Goal: Find specific page/section: Find specific page/section

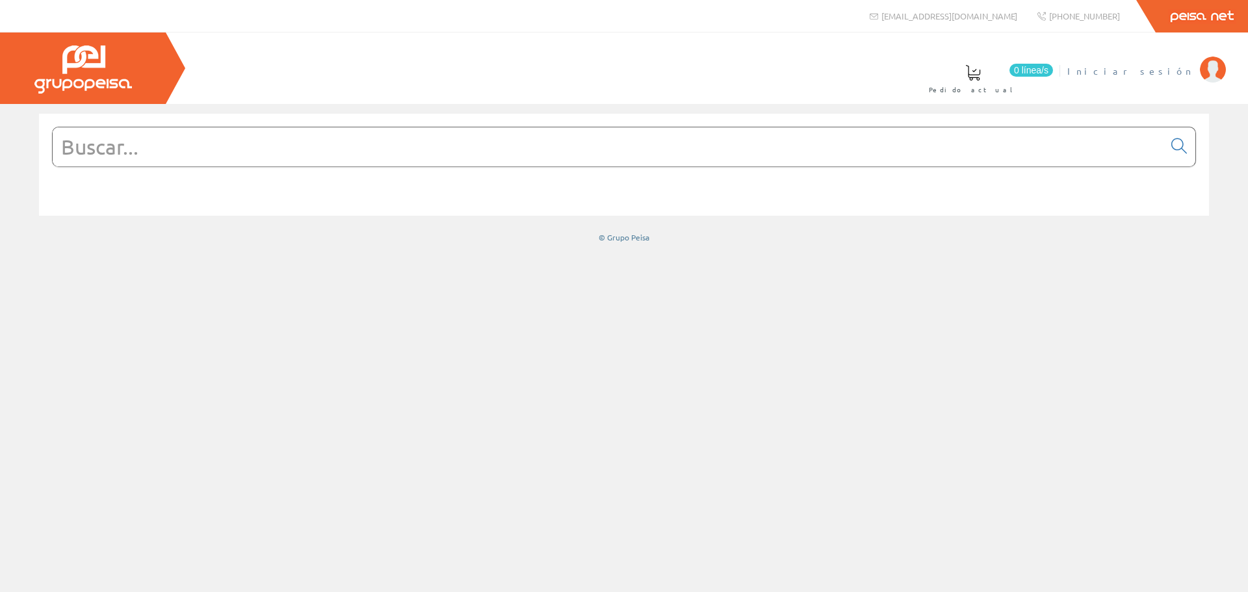
click at [1159, 63] on link "Iniciar sesión" at bounding box center [1147, 60] width 159 height 12
click at [1118, 83] on li "ELECT. Y SERV. BERDUN, SL Mi cuenta Mis datos Mis ofertas Mis pedidos Mis albar…" at bounding box center [1056, 79] width 346 height 50
click at [1118, 77] on li "ELECT. Y SERV. BERDUN, SL Mi cuenta Mis datos Mis ofertas Mis pedidos Mis albar…" at bounding box center [1056, 79] width 346 height 50
click at [1118, 68] on span "ELECT. Y SERV. BERDUN, SL" at bounding box center [1040, 70] width 308 height 13
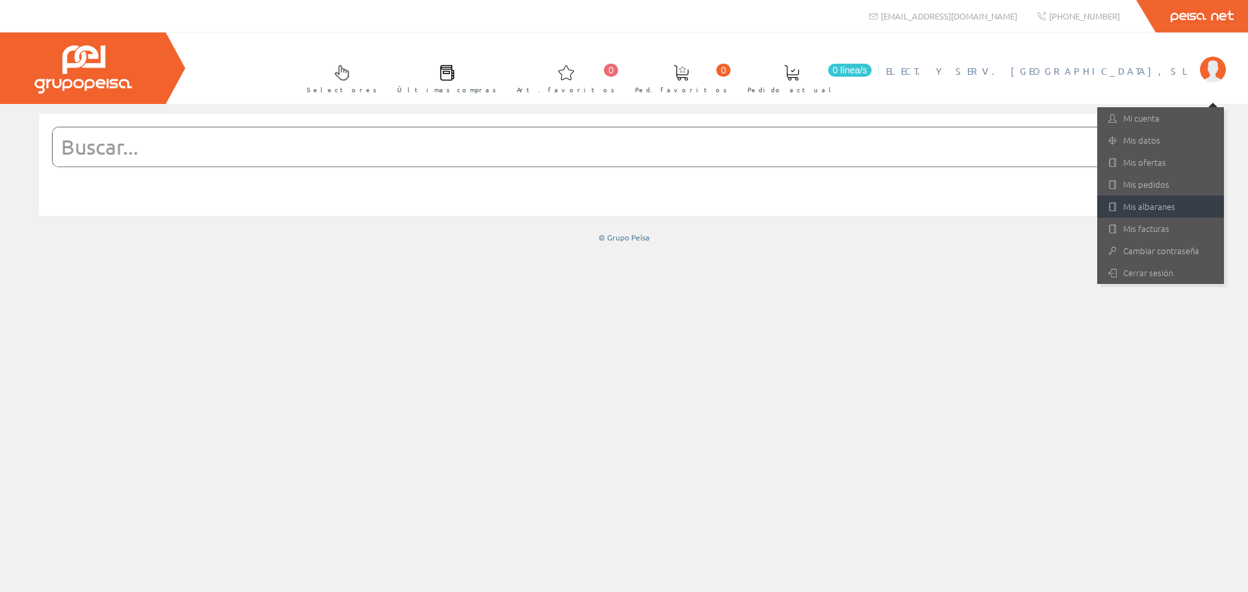
click at [1146, 205] on link "Mis albaranes" at bounding box center [1161, 207] width 127 height 22
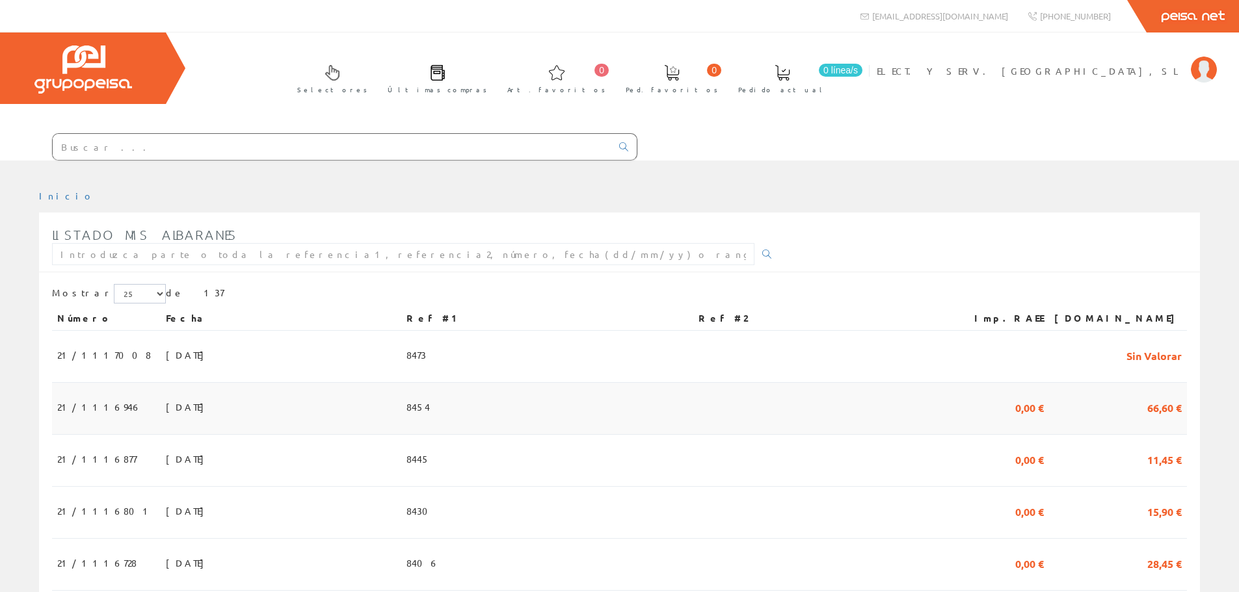
click at [114, 410] on td "21/1116946" at bounding box center [106, 409] width 109 height 52
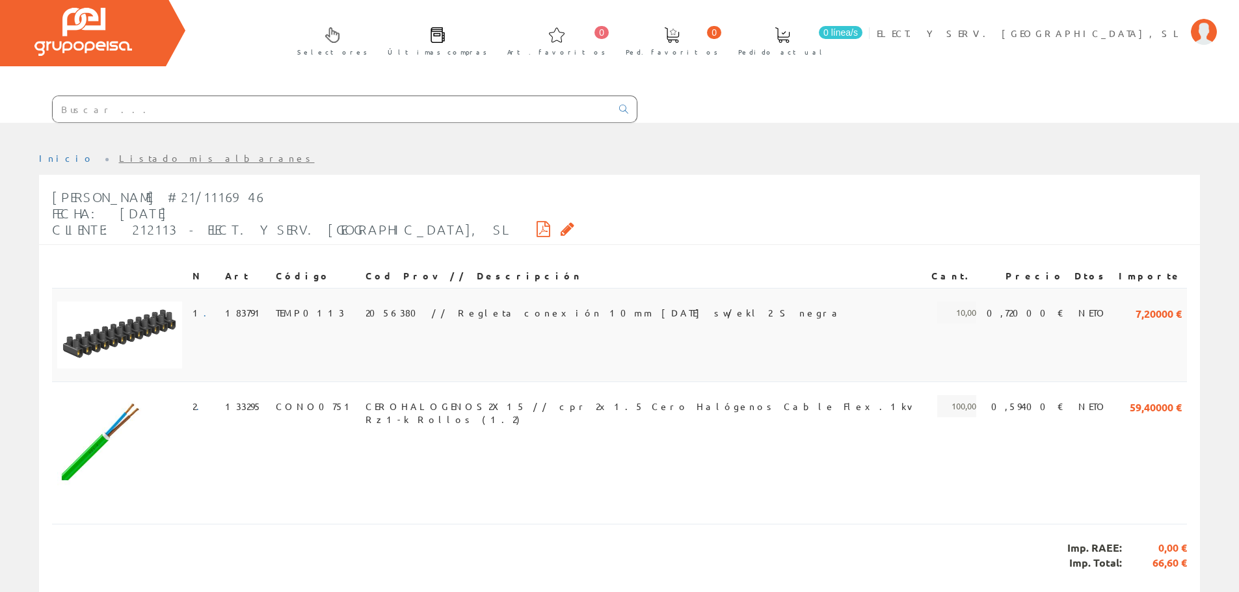
scroll to position [77, 0]
